Goal: Complete application form: Complete application form

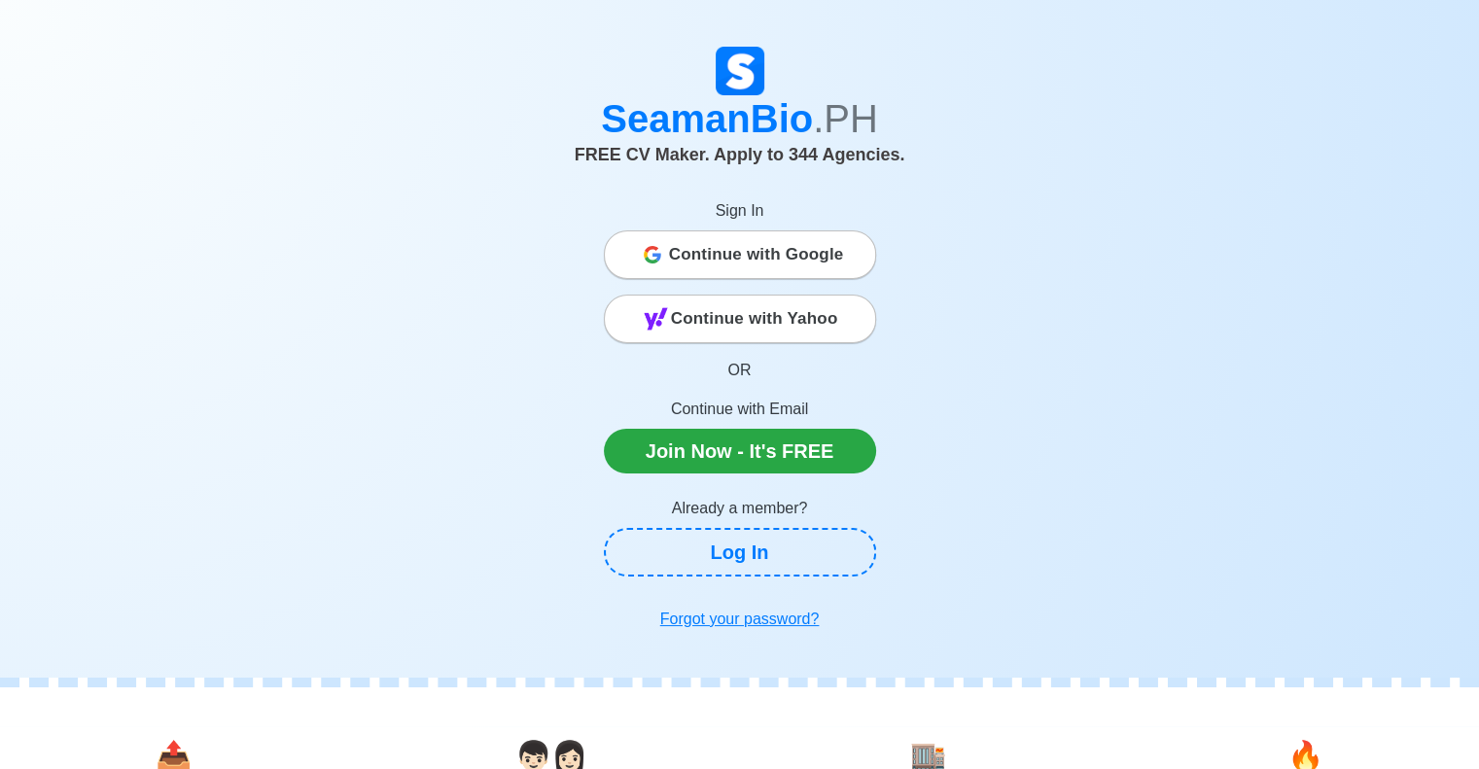
click at [781, 271] on span "Continue with Google" at bounding box center [756, 254] width 175 height 39
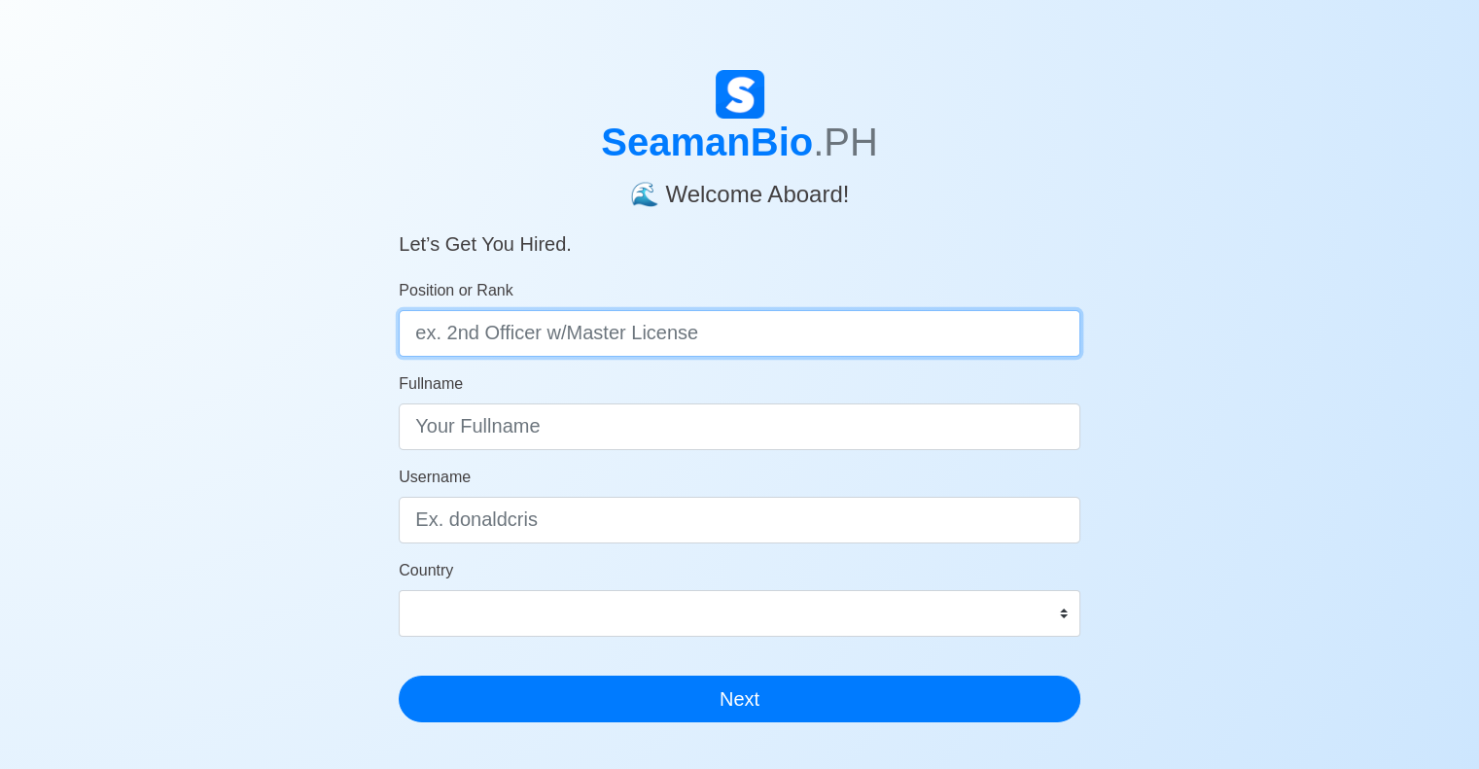
click at [821, 329] on input "Position or Rank" at bounding box center [740, 333] width 682 height 47
type input "ABLE SEAMAN WITH OIC-NW LICENSE"
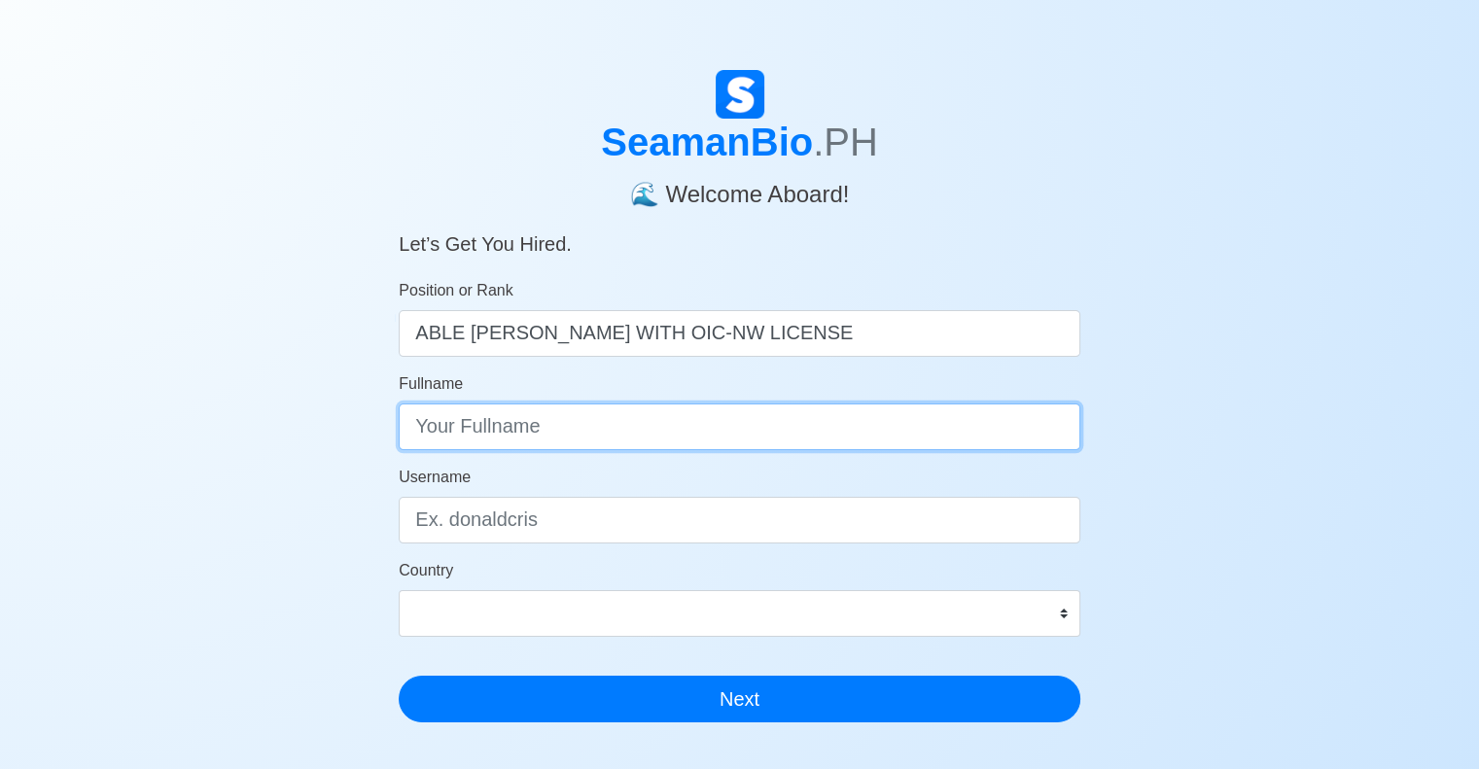
click at [754, 441] on input "Fullname" at bounding box center [740, 427] width 682 height 47
type input "EMMANUEL VALDEZ"
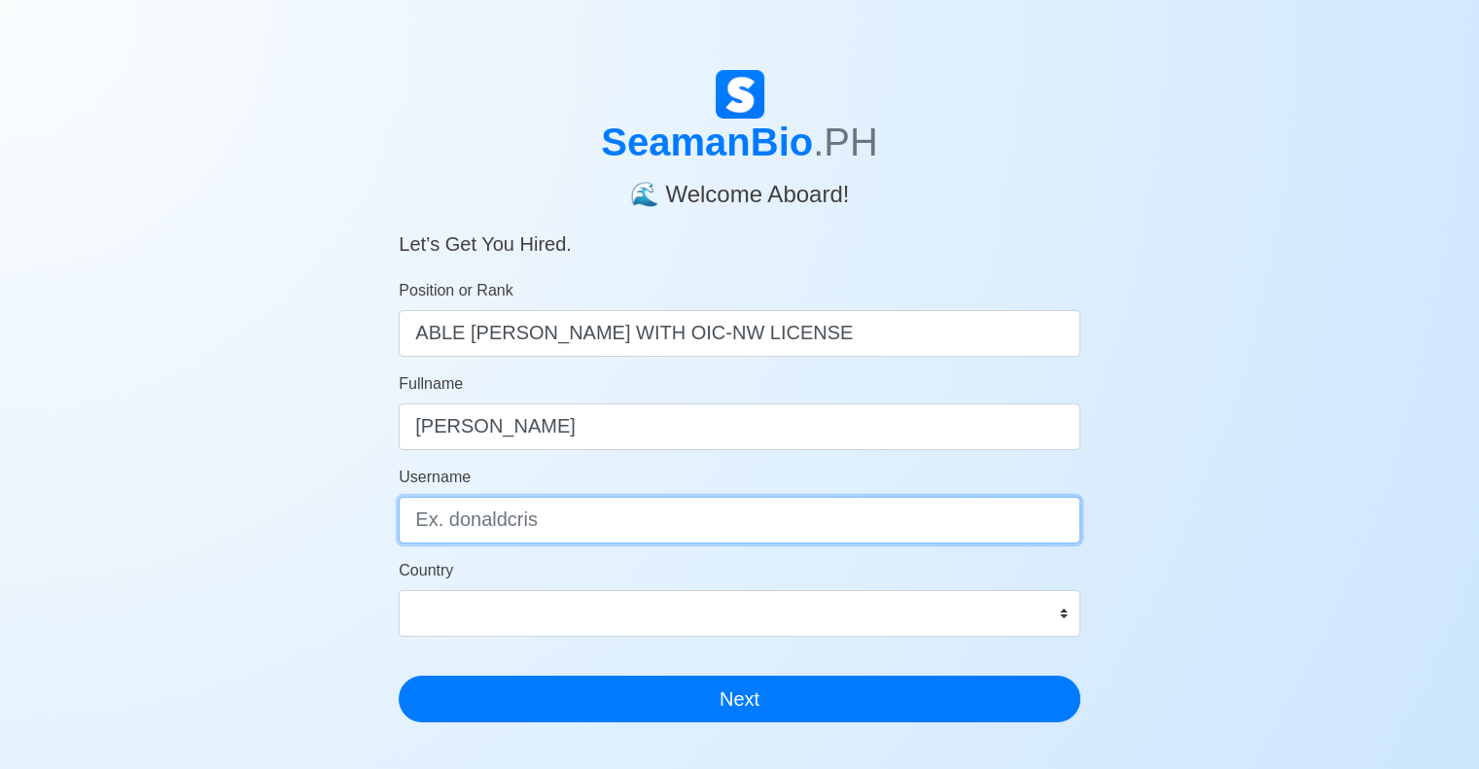
click at [739, 523] on input "Username" at bounding box center [740, 520] width 682 height 47
type input "evaldez"
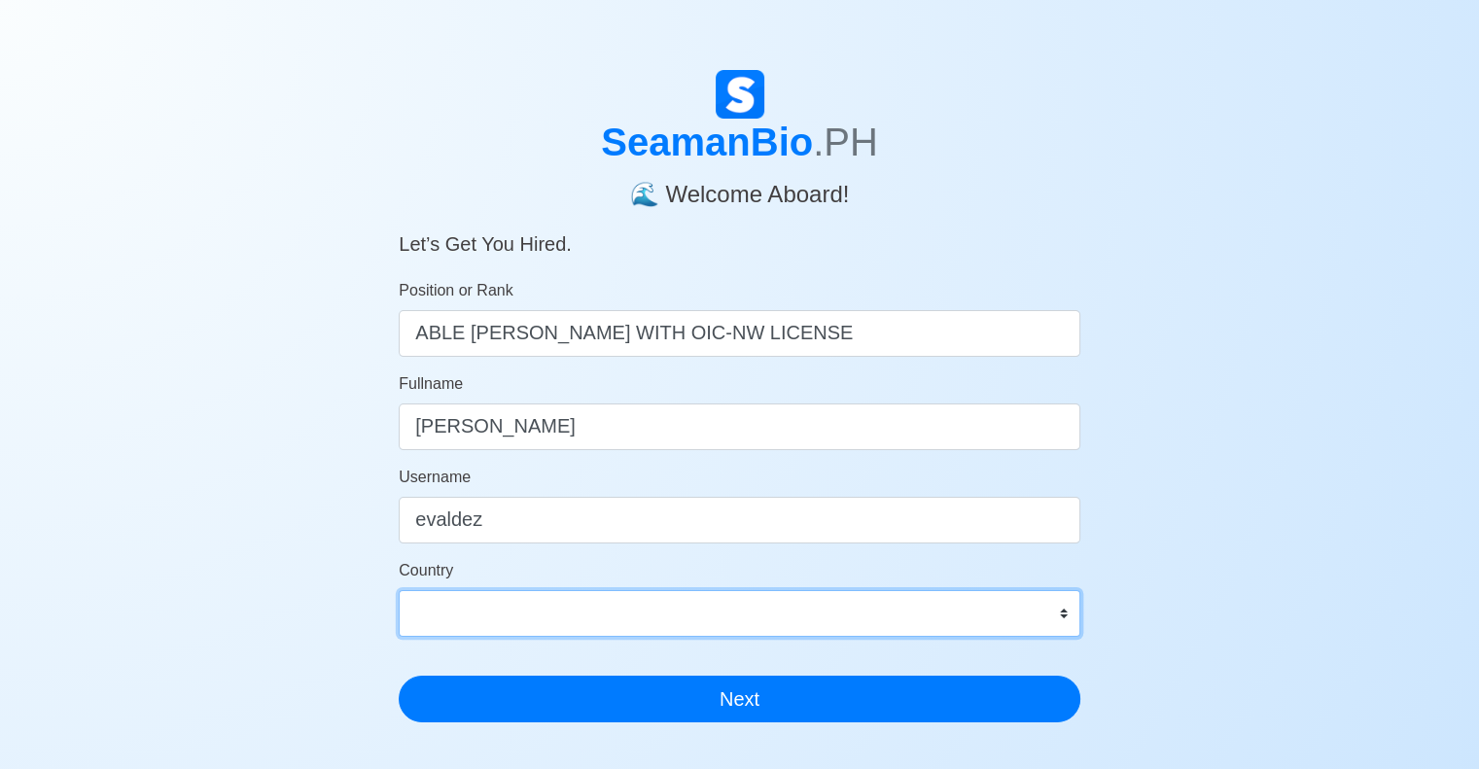
click at [776, 601] on select "Afghanistan Åland Islands Albania Algeria American Samoa Andorra Angola Anguill…" at bounding box center [740, 613] width 682 height 47
select select "PH"
click at [399, 590] on select "Afghanistan Åland Islands Albania Algeria American Samoa Andorra Angola Anguill…" at bounding box center [740, 613] width 682 height 47
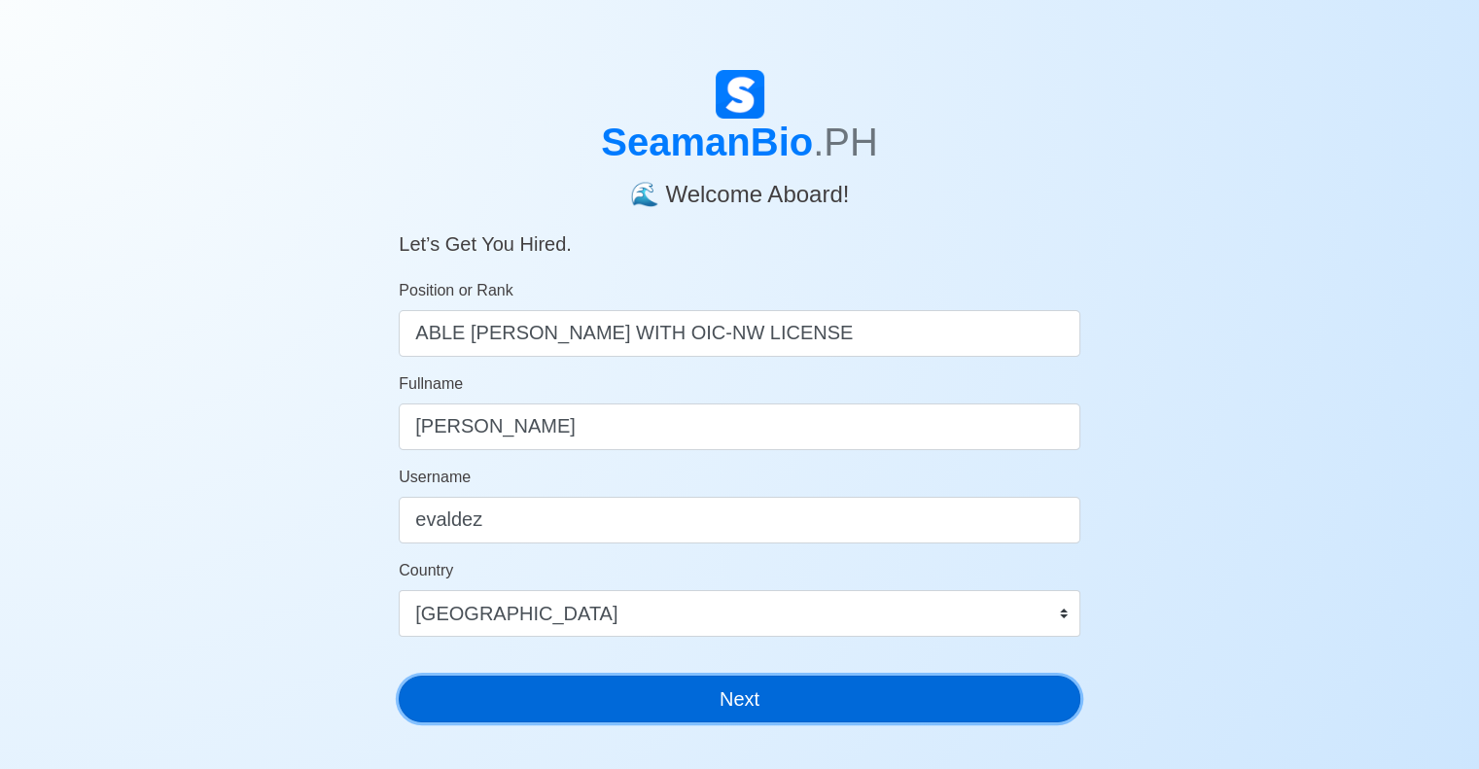
click at [775, 706] on button "Next" at bounding box center [740, 699] width 682 height 47
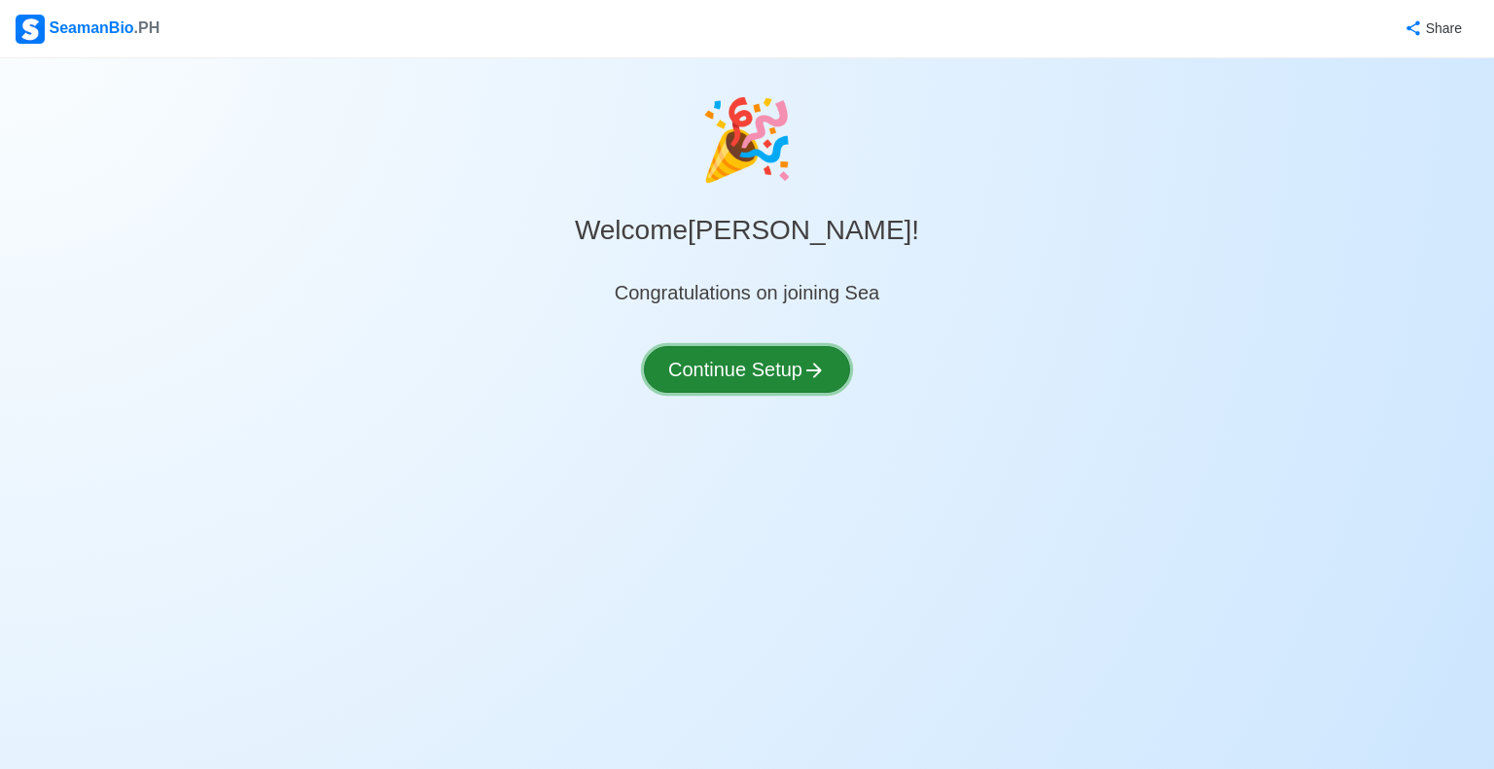
click at [791, 365] on button "Continue Setup" at bounding box center [747, 369] width 206 height 47
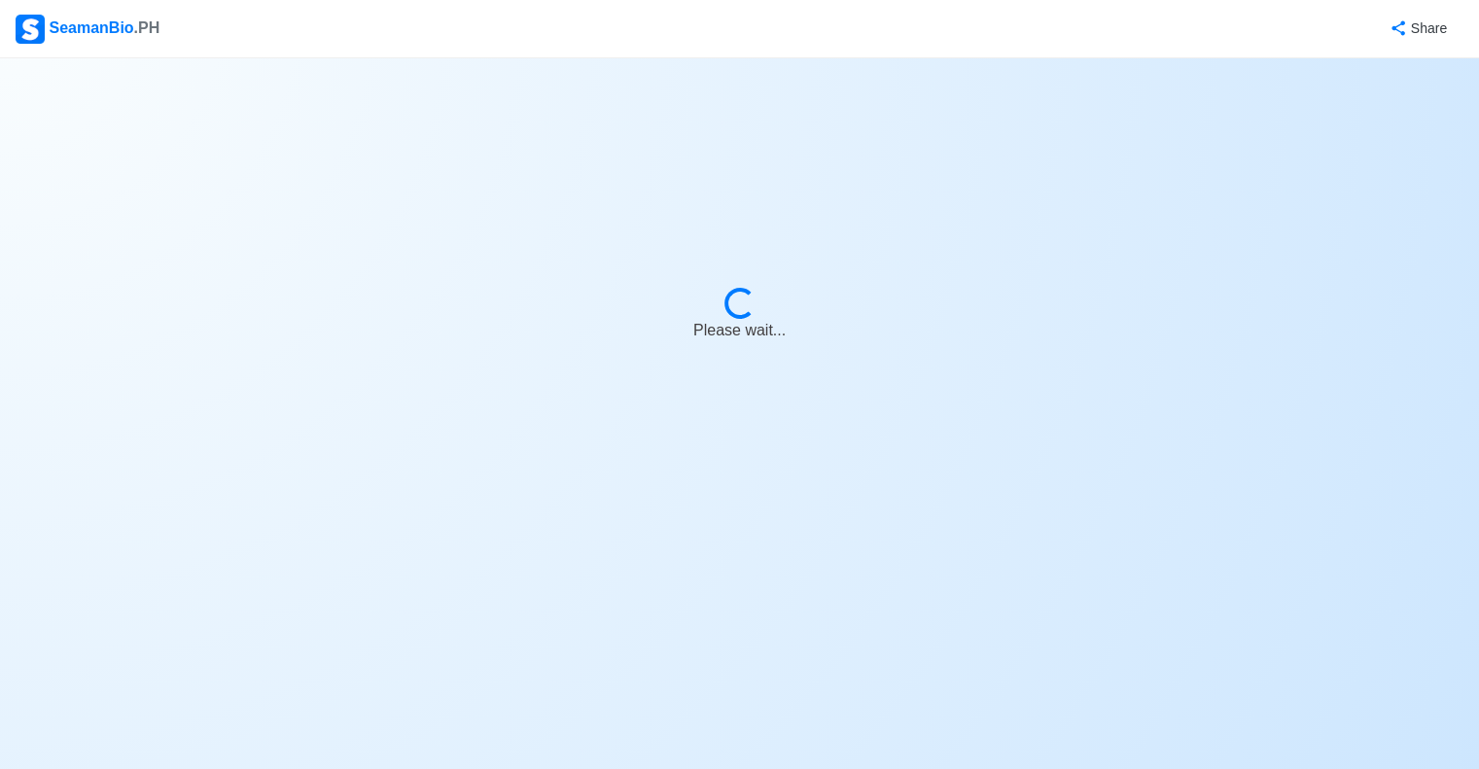
select select "Visible for Hiring"
select select "PH"
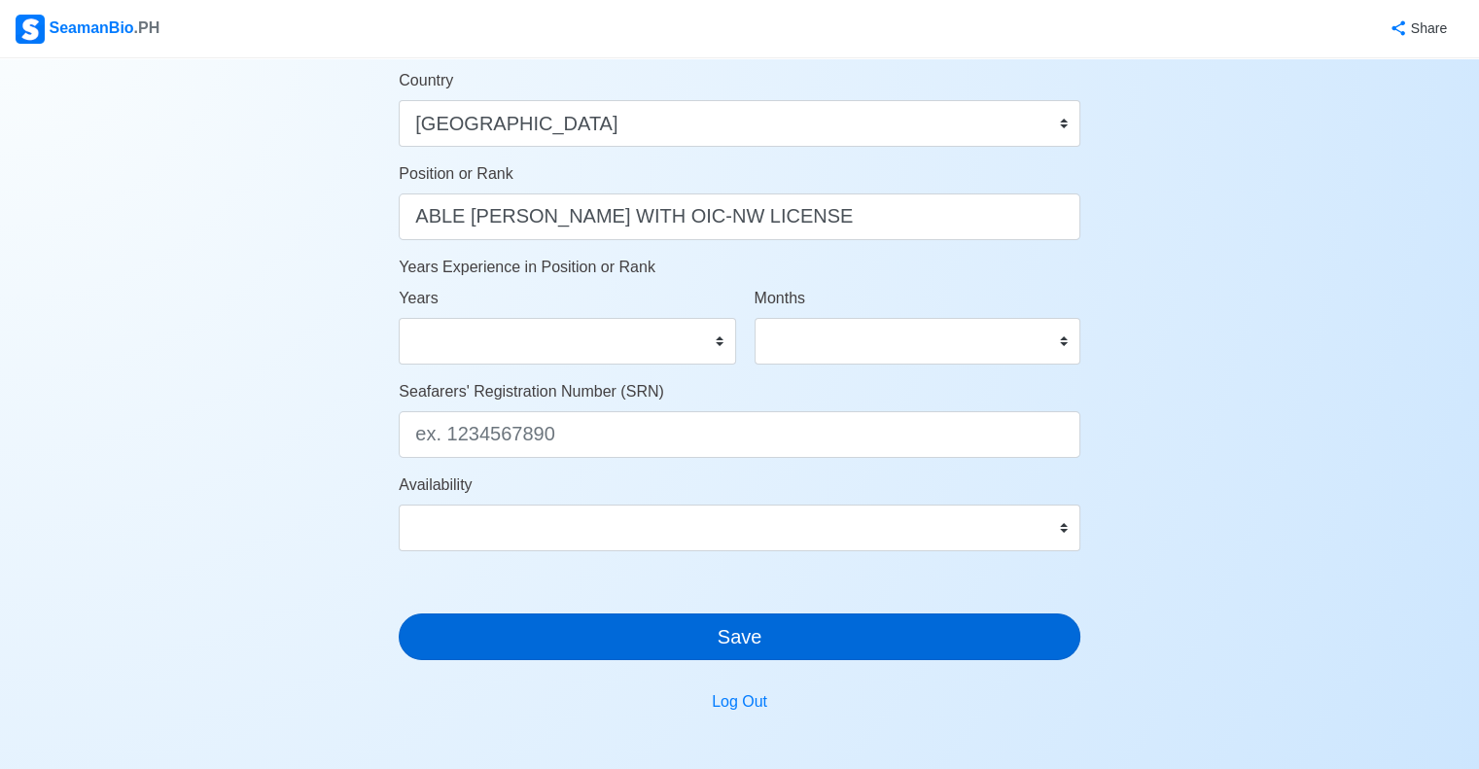
scroll to position [1038, 0]
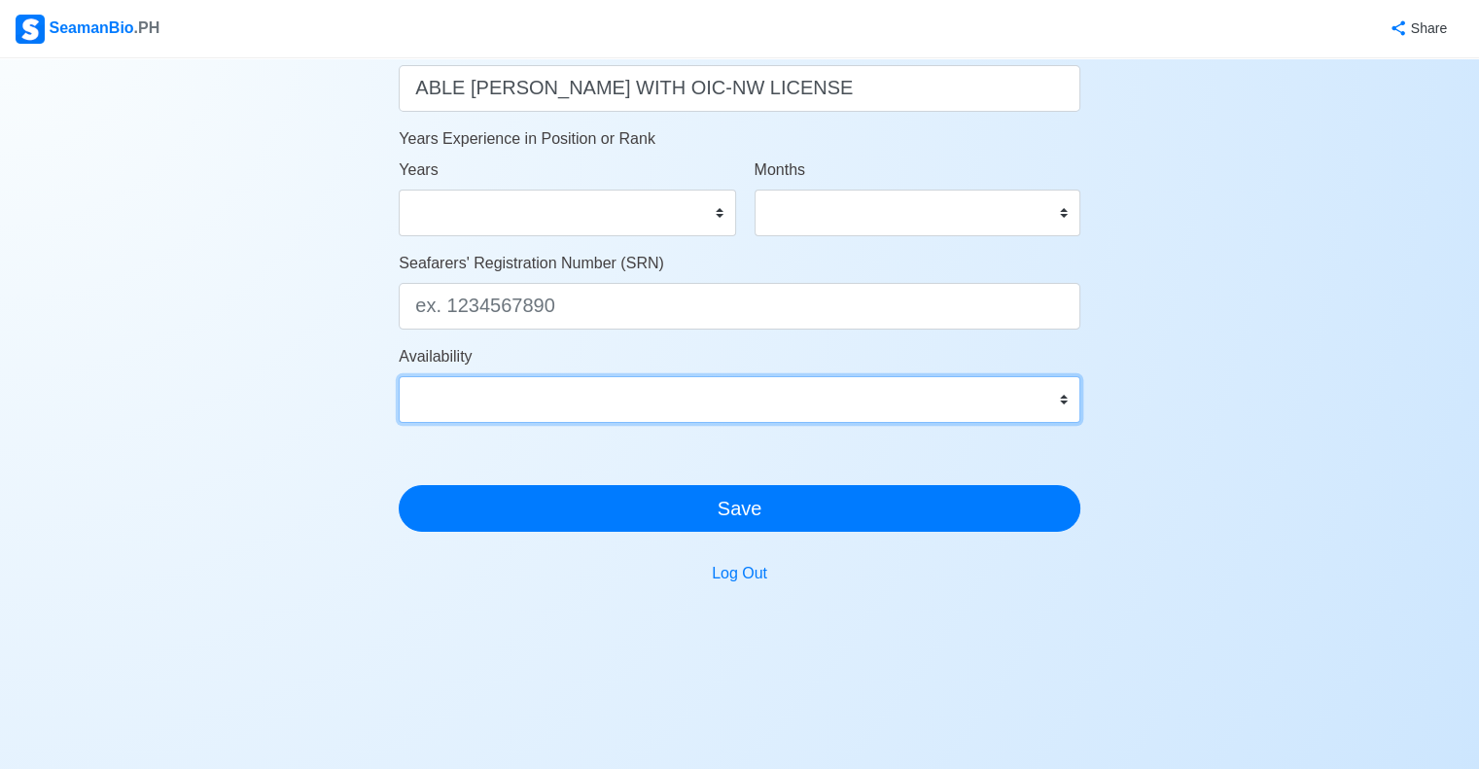
click at [1059, 406] on select "Immediate Oct 2025 Nov 2025 Dec 2025 Jan 2026 Feb 2026 Mar 2026 Apr 2026 May 20…" at bounding box center [740, 399] width 682 height 47
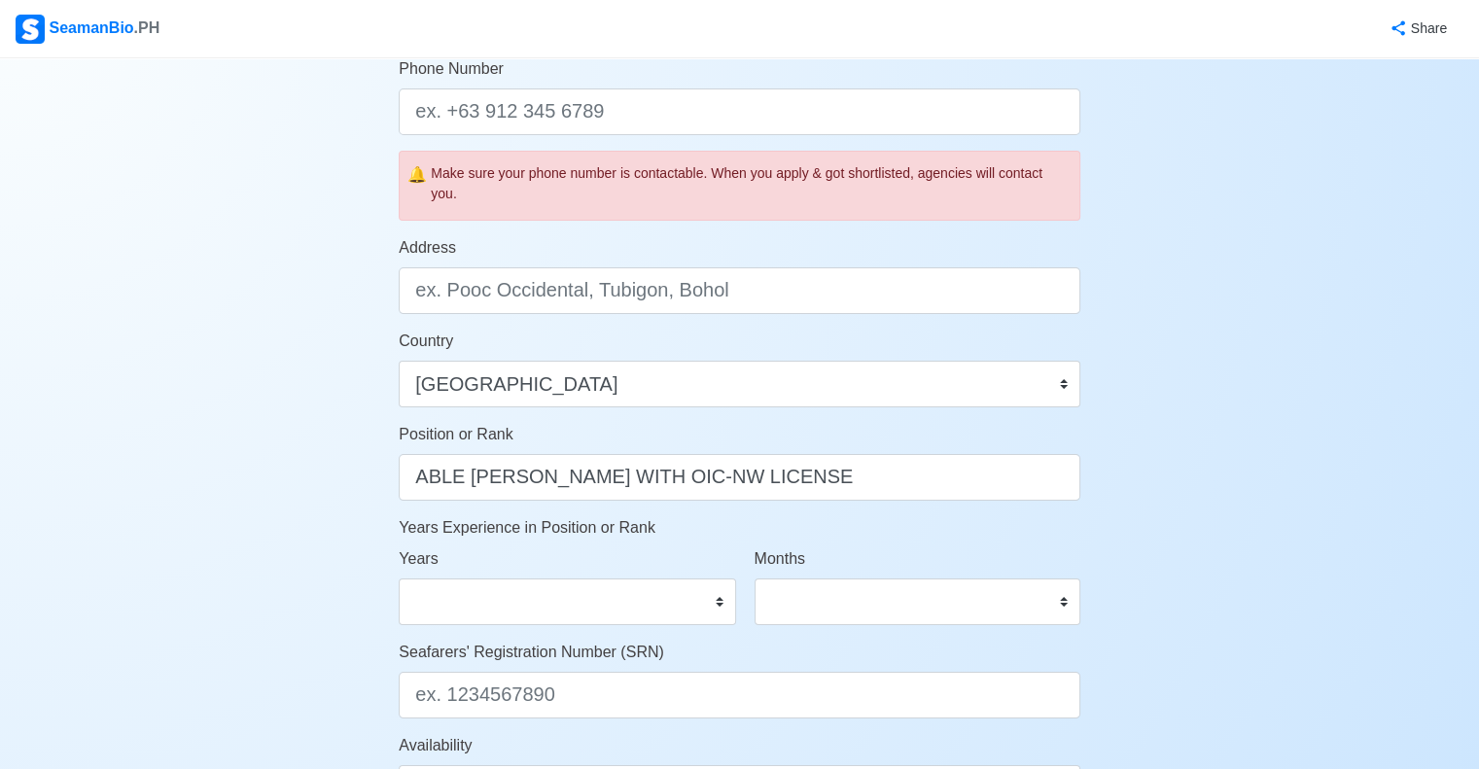
scroll to position [260, 0]
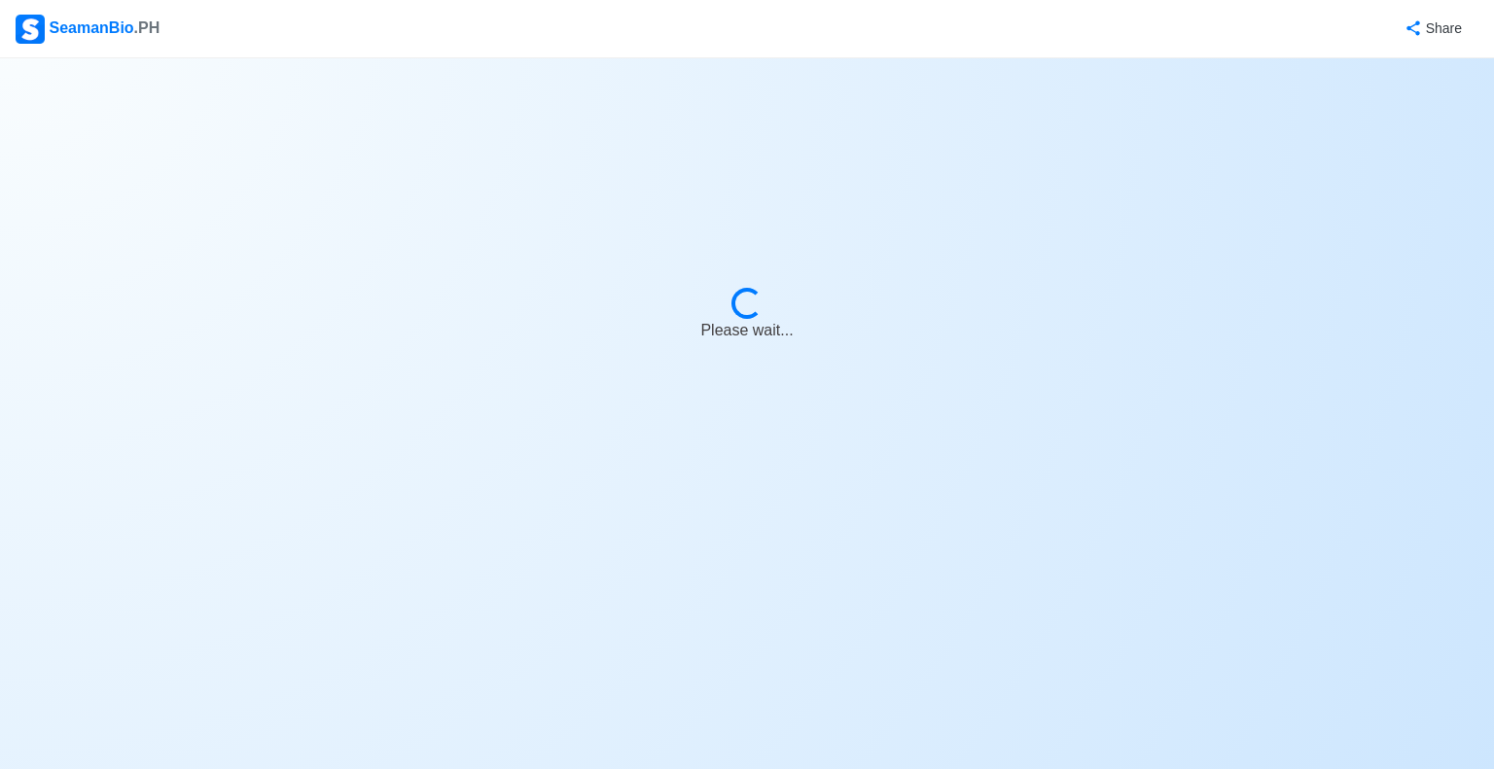
select select "Visible for Hiring"
select select "PH"
select select "Visible for Hiring"
select select "PH"
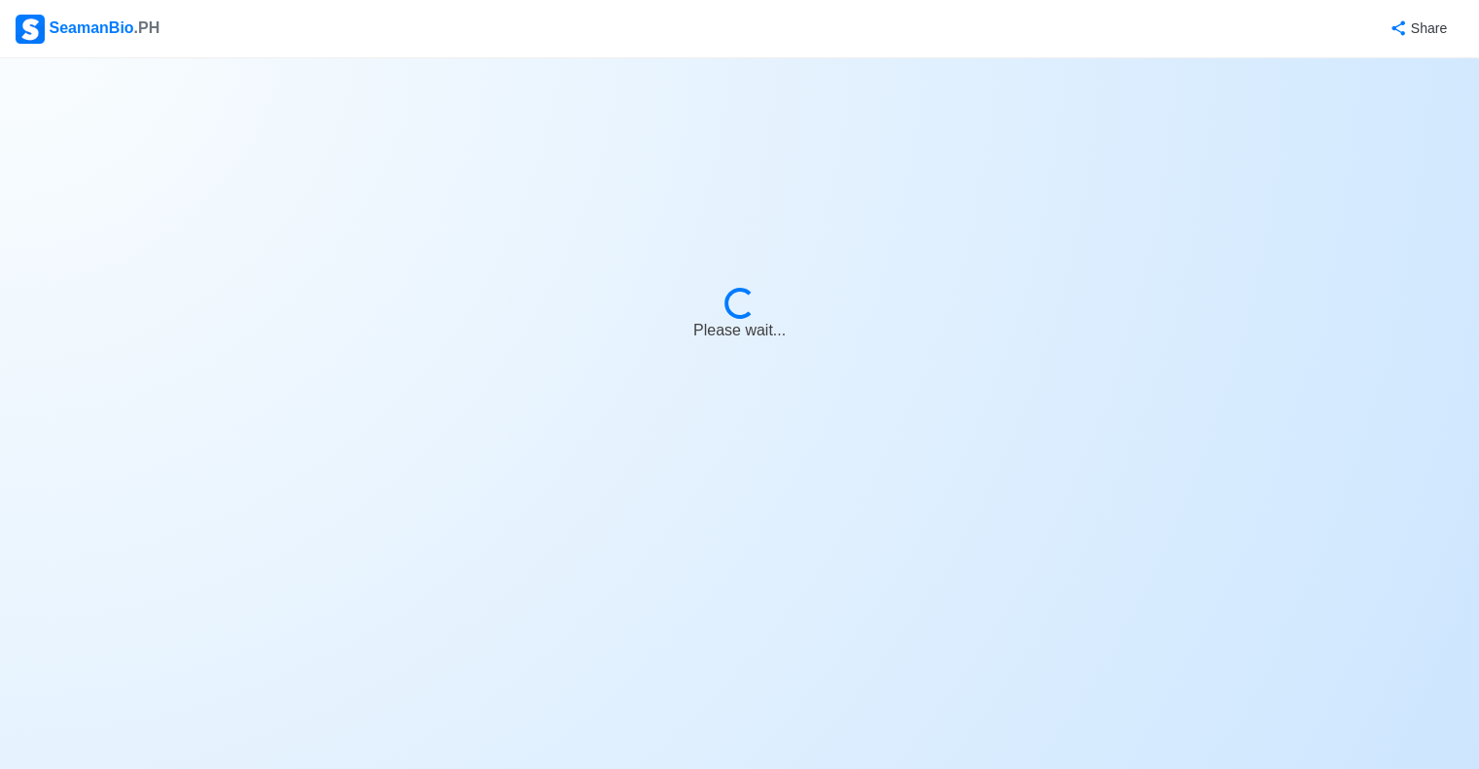
select select "Visible for Hiring"
select select "PH"
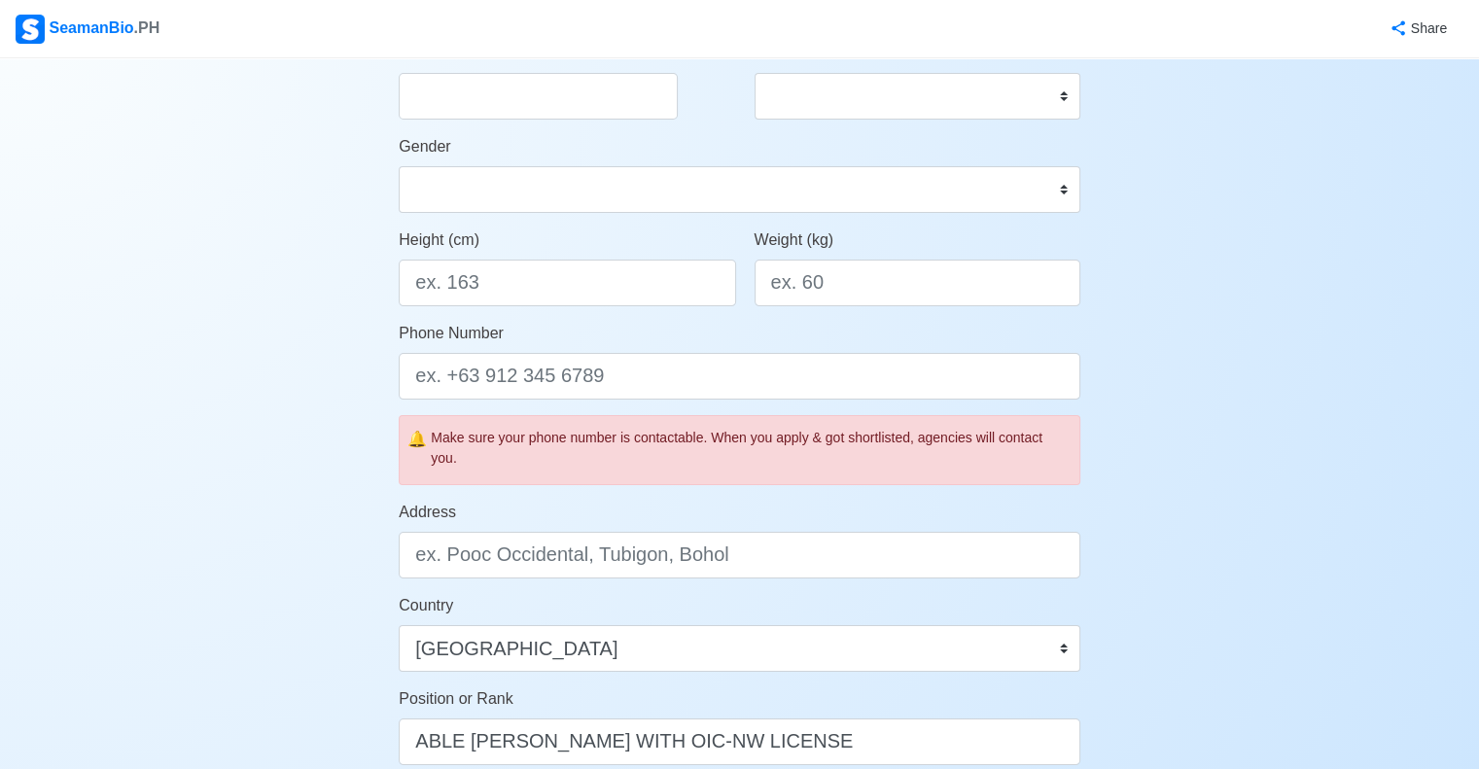
scroll to position [389, 0]
